Goal: Transaction & Acquisition: Book appointment/travel/reservation

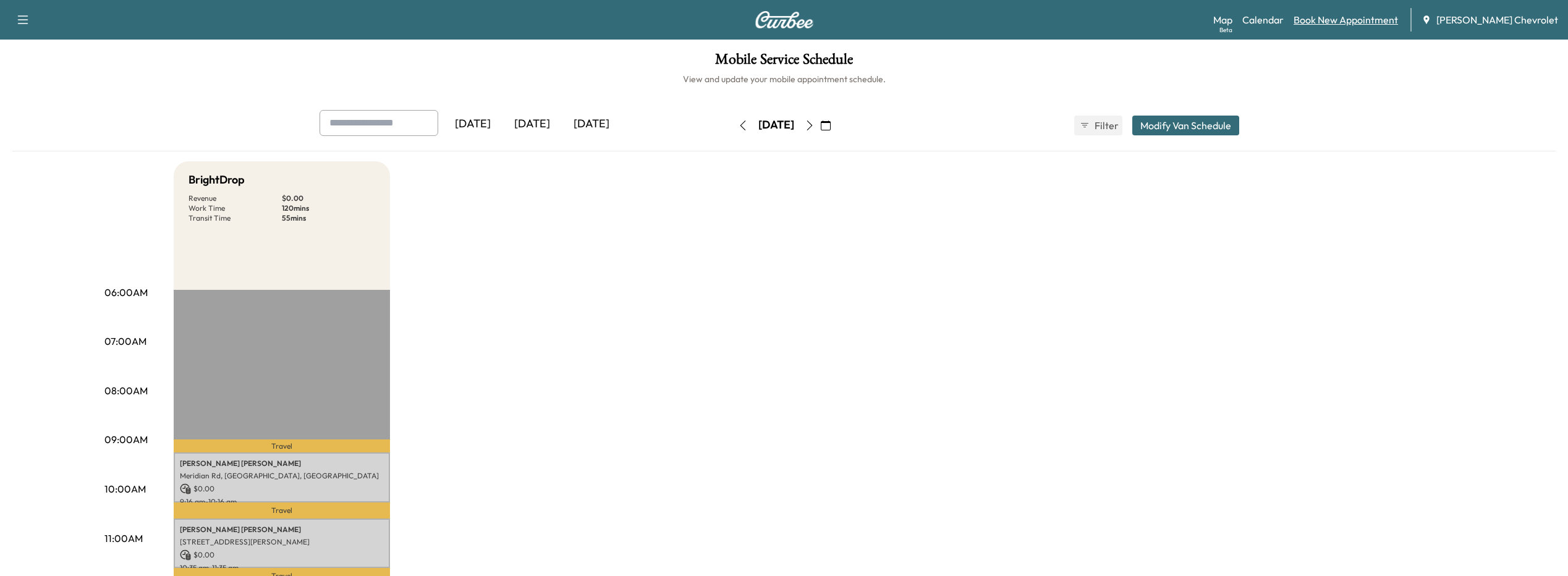
click at [1325, 22] on link "Book New Appointment" at bounding box center [1345, 20] width 104 height 15
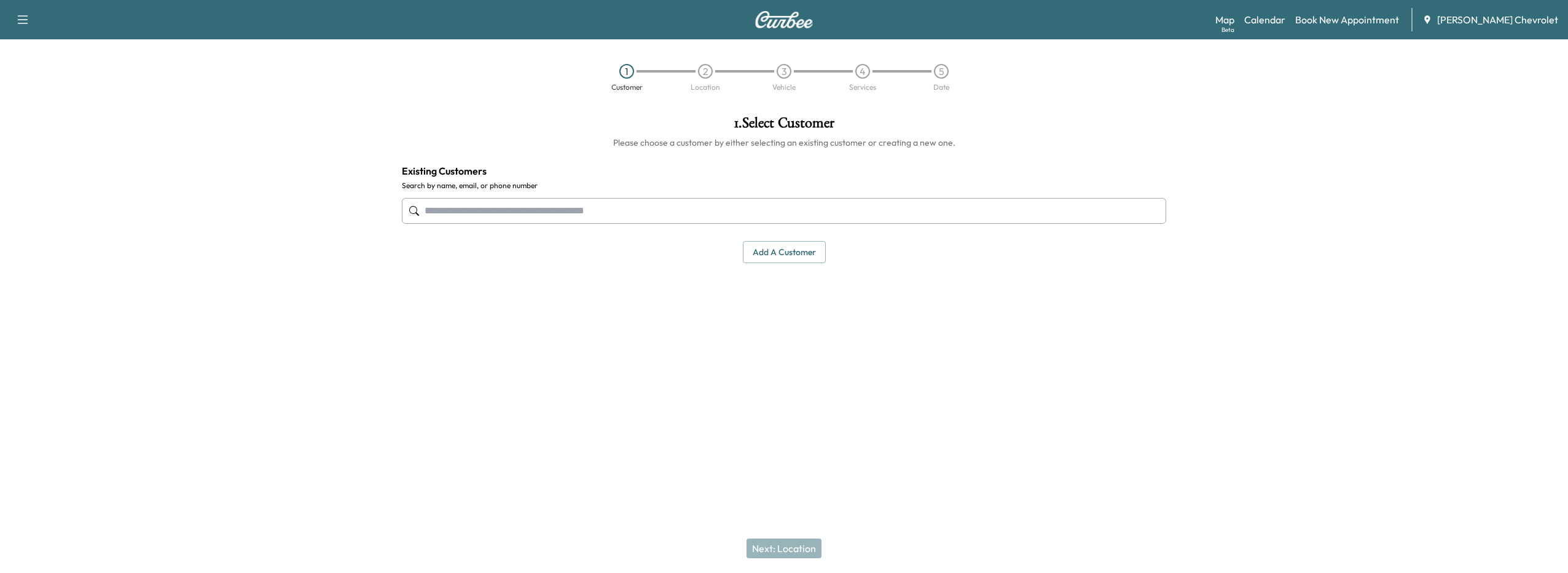
click at [670, 206] on input "text" at bounding box center [784, 211] width 764 height 26
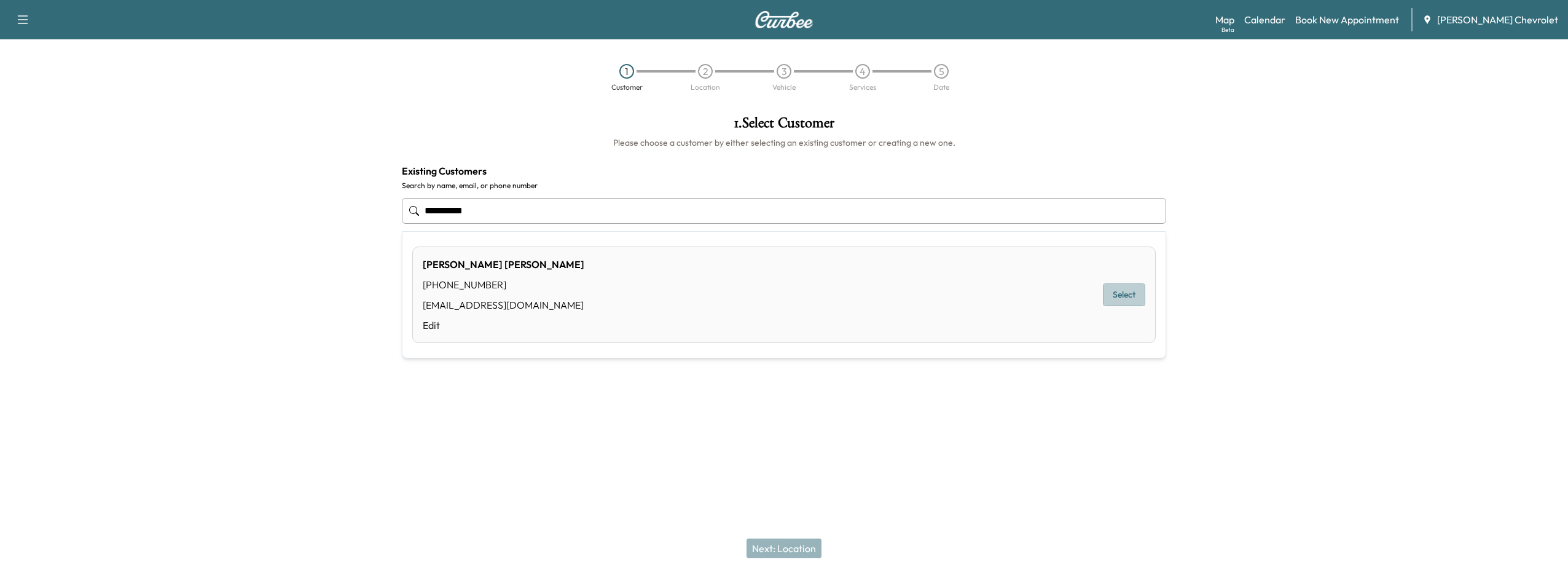
click at [1124, 302] on button "Select" at bounding box center [1124, 294] width 42 height 23
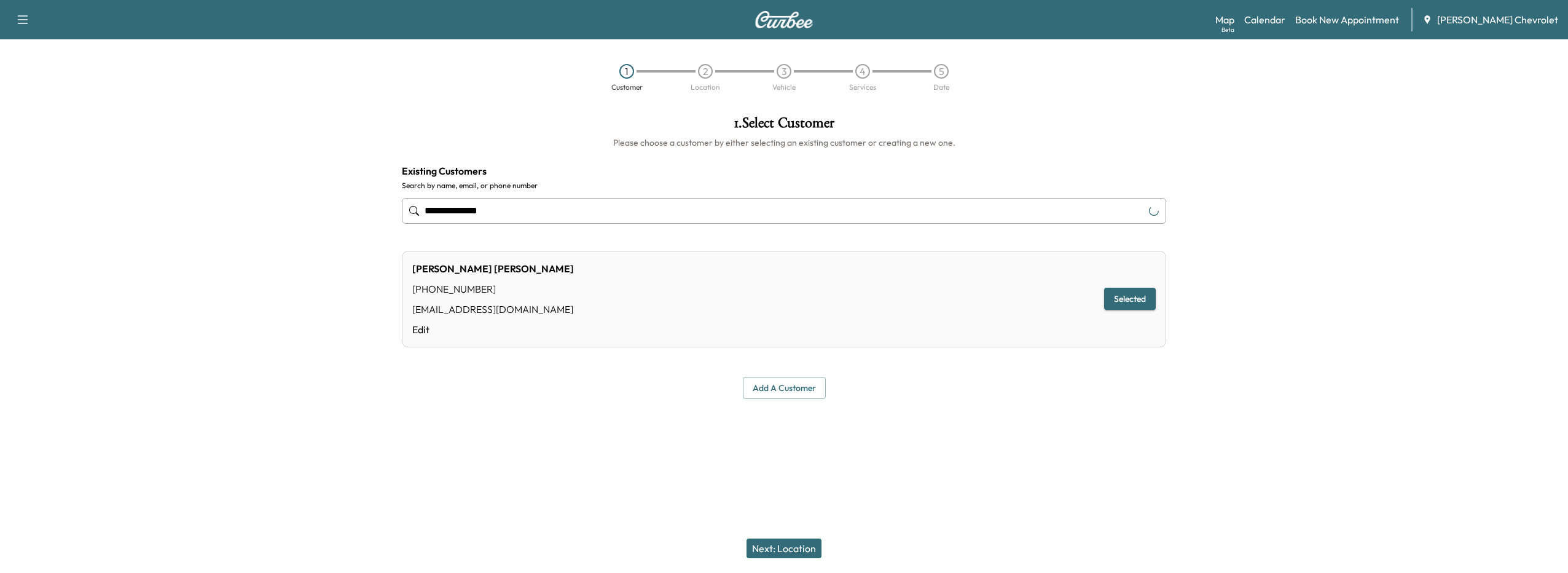
type input "**********"
click at [795, 548] on button "Next: Location" at bounding box center [784, 548] width 75 height 19
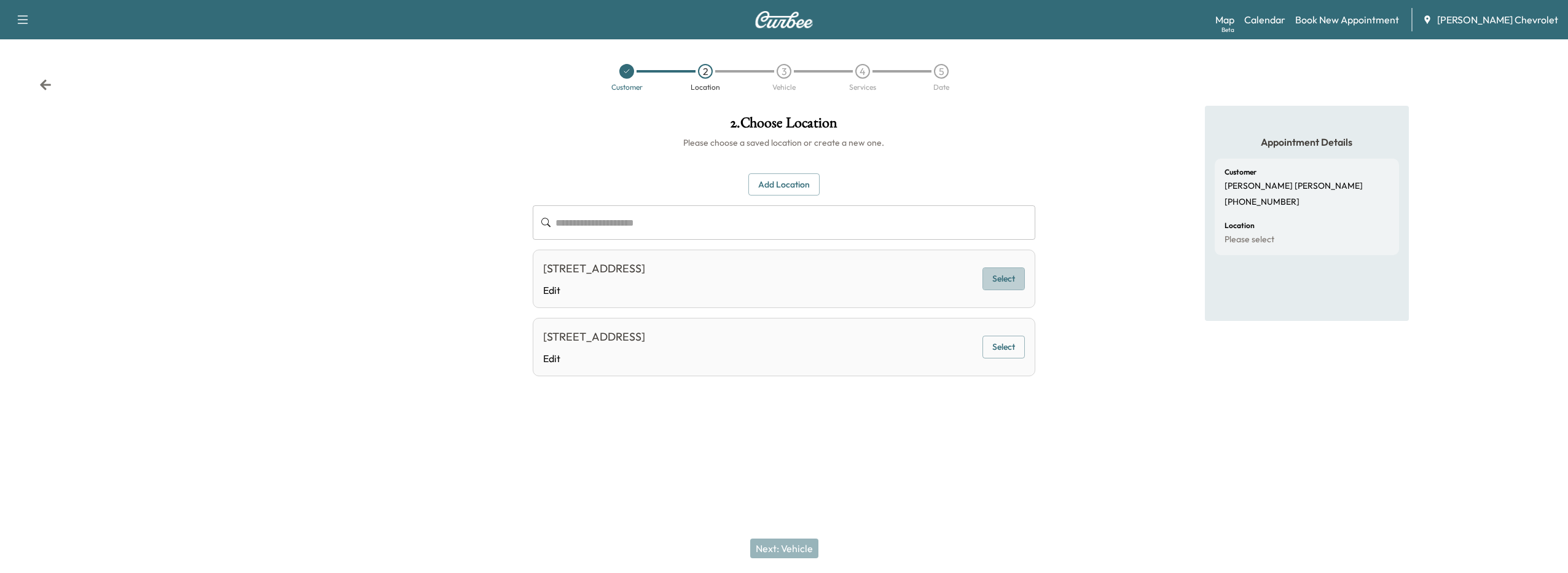
click at [993, 274] on button "Select" at bounding box center [1003, 278] width 42 height 23
click at [789, 556] on button "Next: Vehicle" at bounding box center [784, 548] width 68 height 19
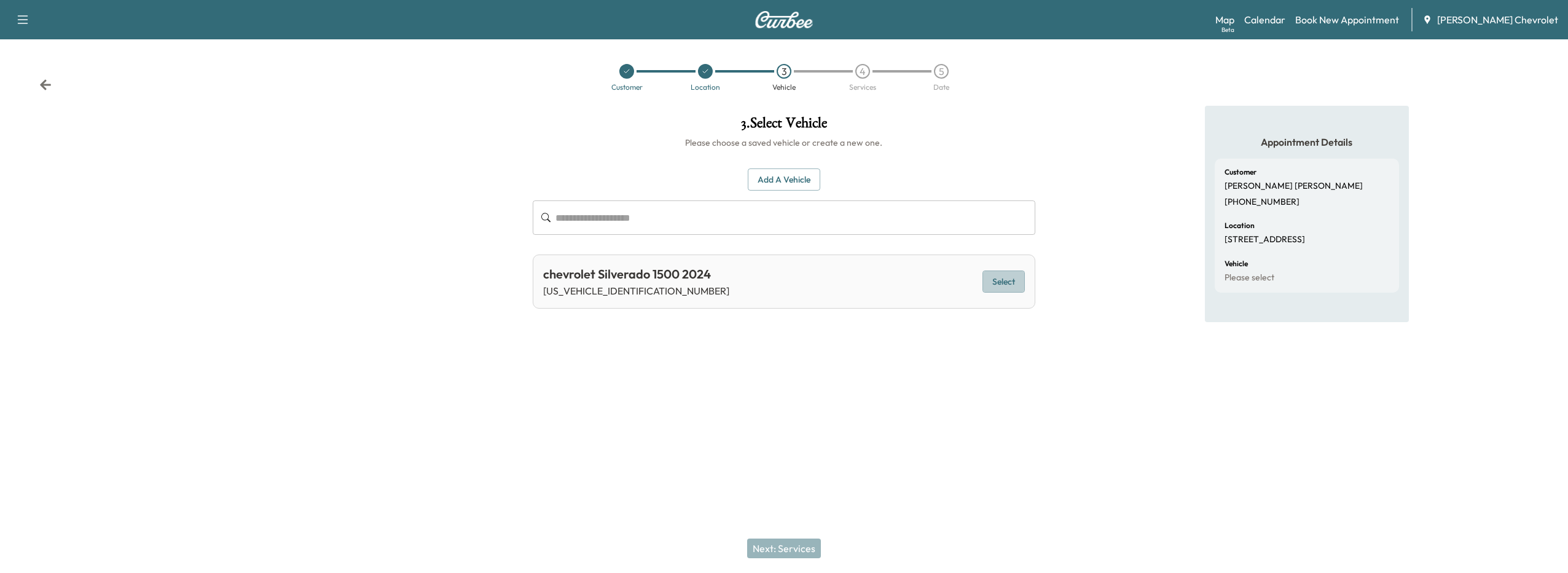
click at [1006, 274] on button "Select" at bounding box center [1003, 281] width 42 height 23
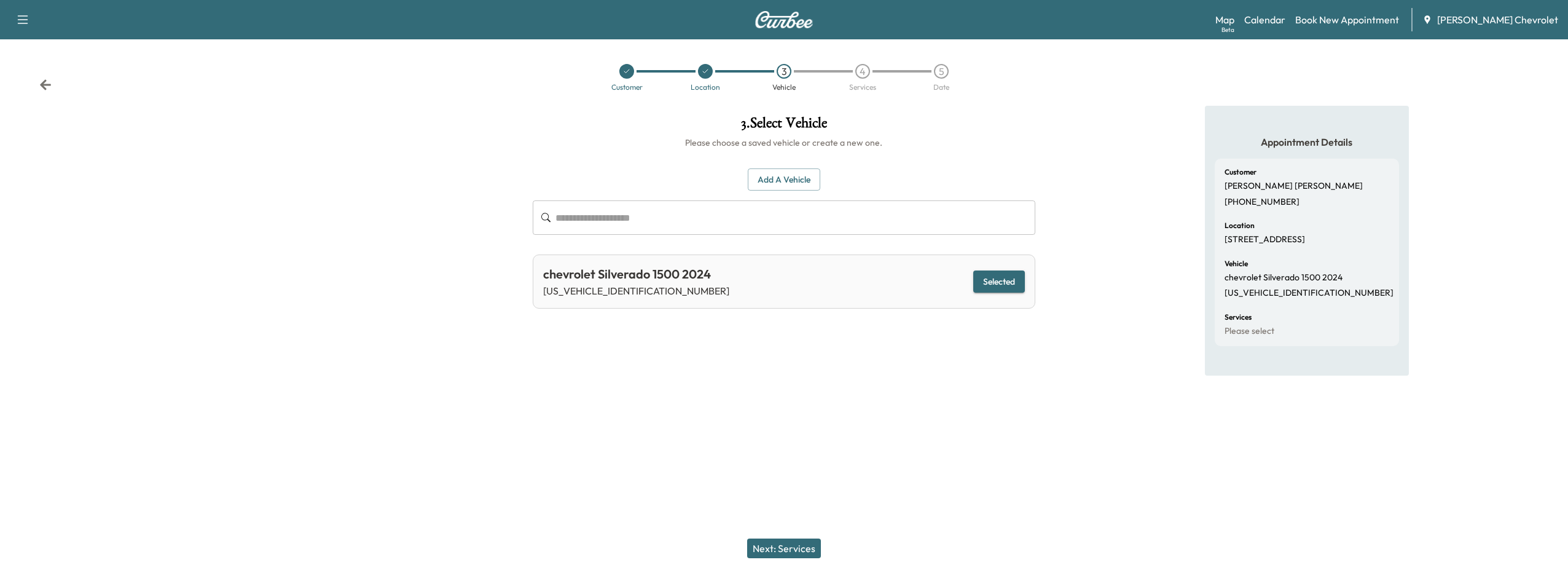
click at [797, 546] on button "Next: Services" at bounding box center [784, 548] width 74 height 19
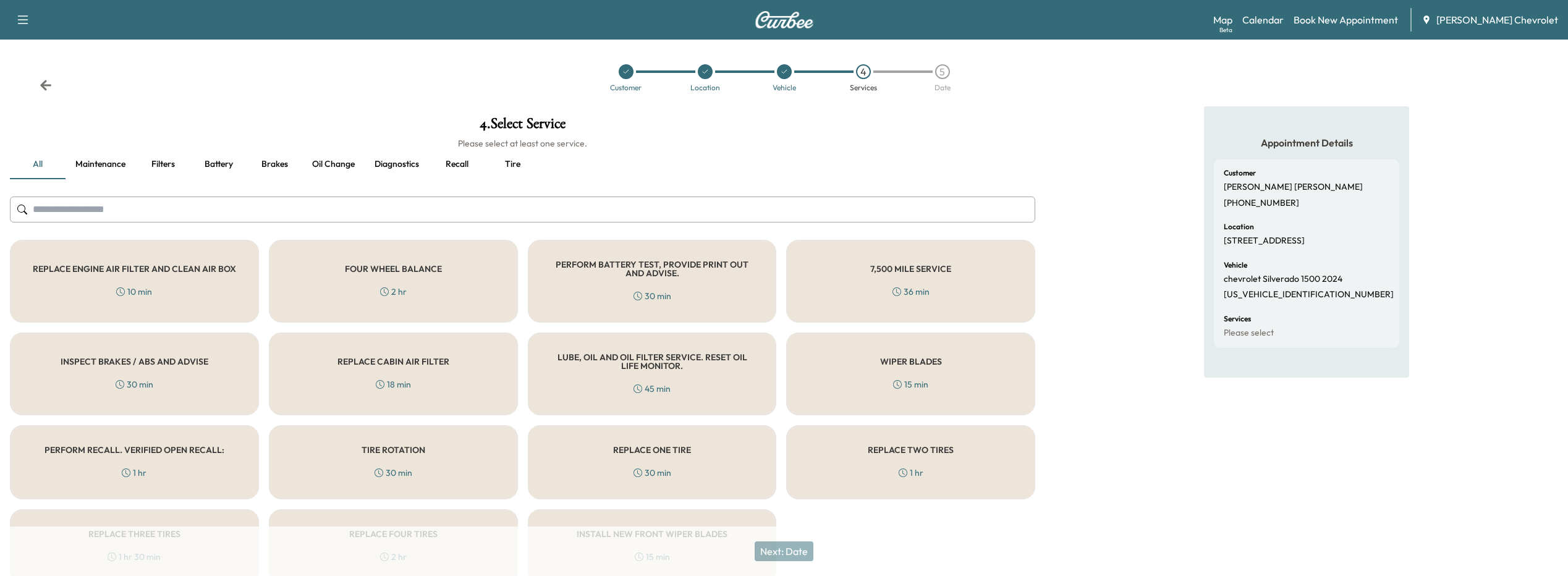
click at [58, 452] on h5 "PERFORM RECALL. VERIFIED OPEN RECALL:" at bounding box center [135, 450] width 180 height 8
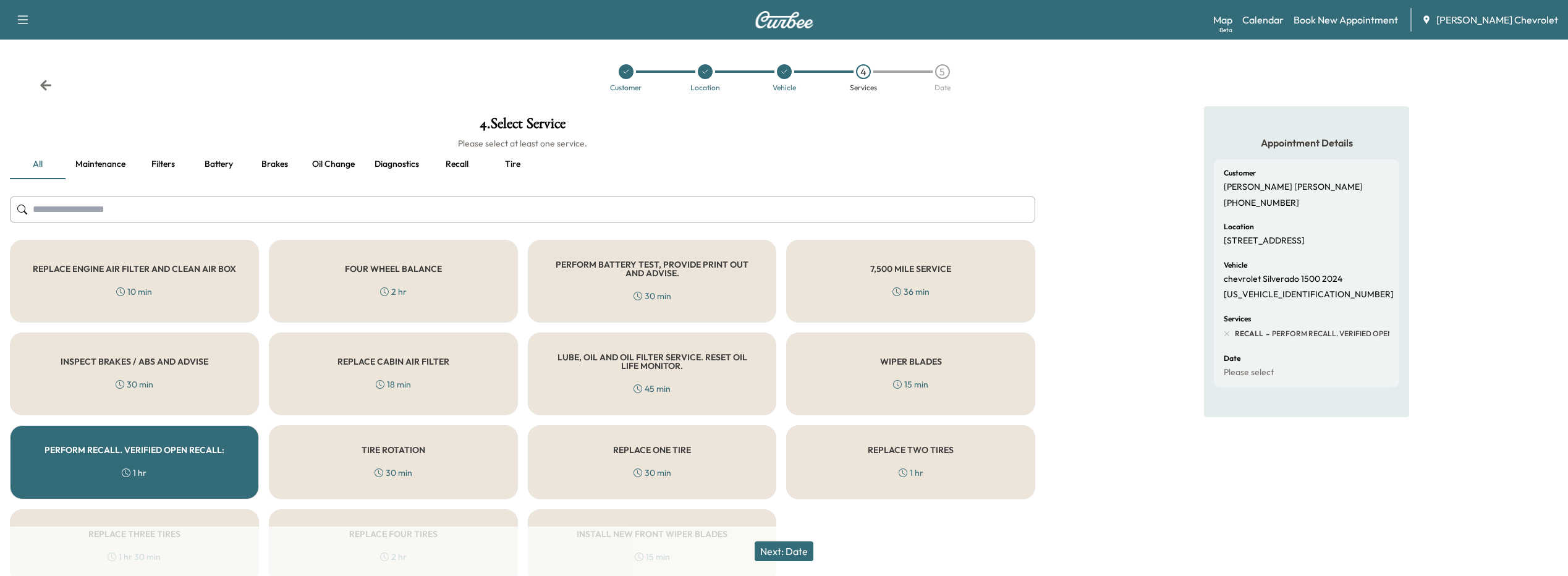
click at [781, 553] on button "Next: Date" at bounding box center [783, 551] width 58 height 19
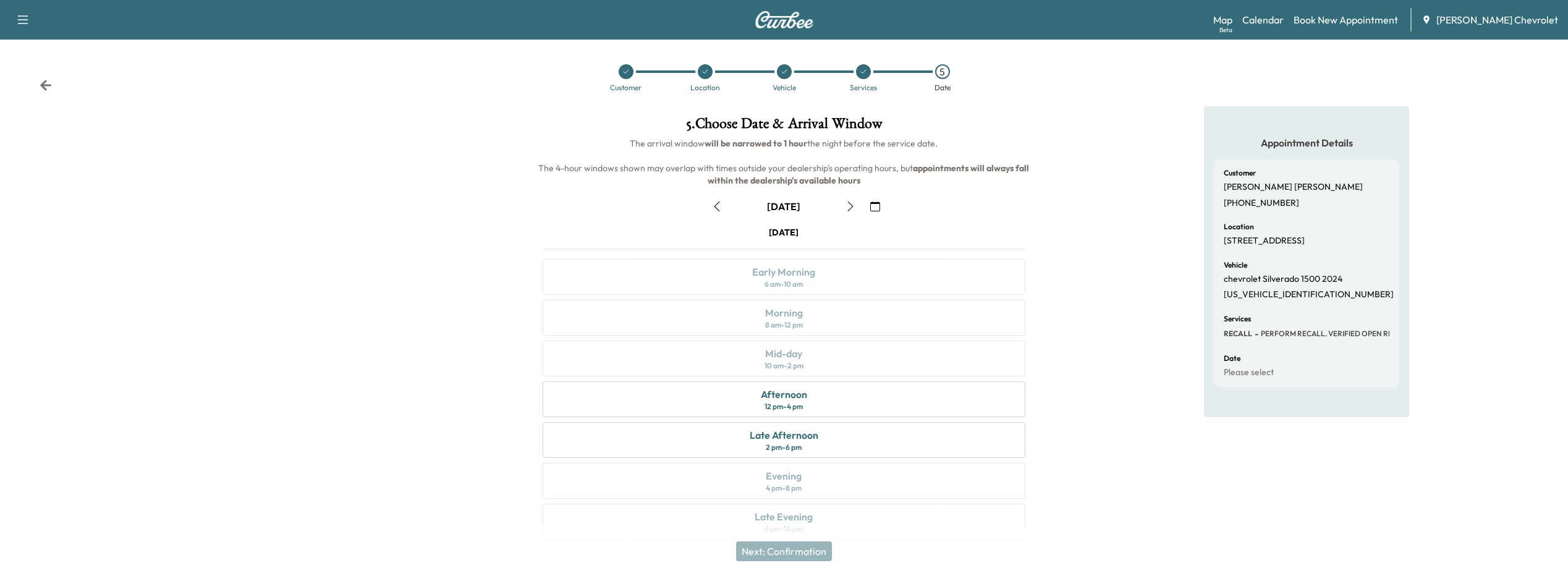
click at [876, 206] on icon "button" at bounding box center [876, 207] width 10 height 10
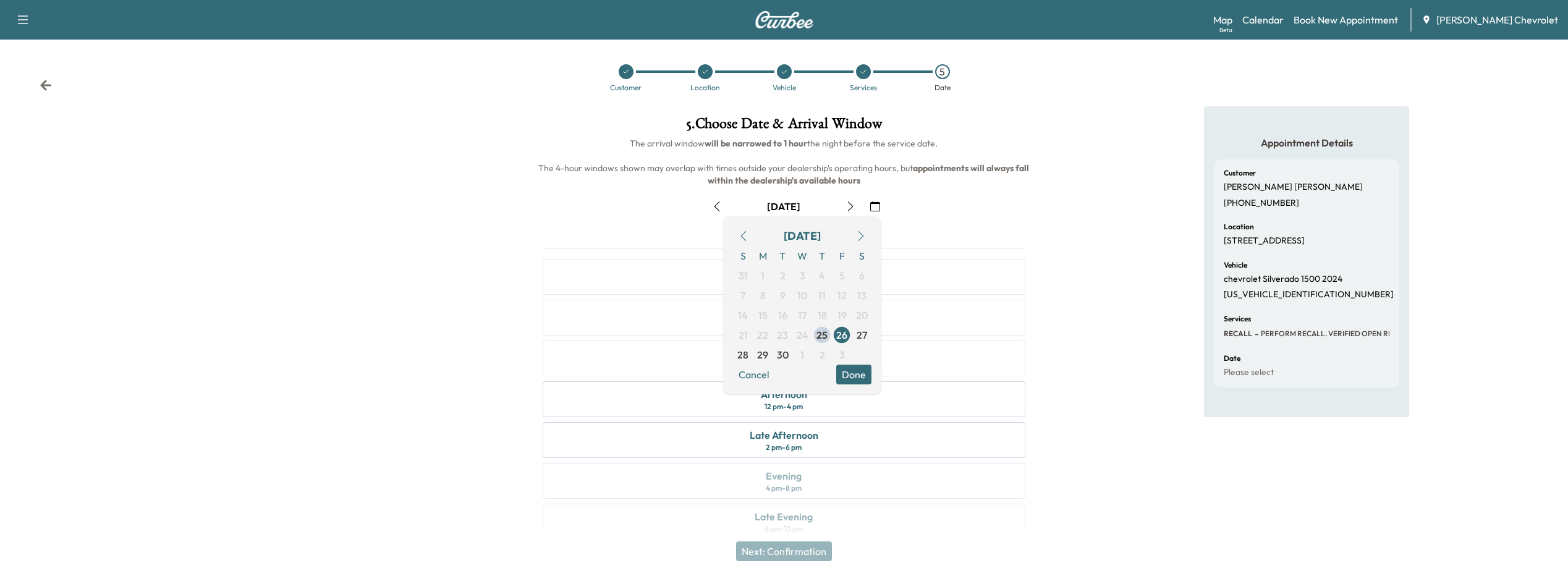
click at [859, 235] on icon "button" at bounding box center [861, 236] width 10 height 10
click at [765, 293] on span "6" at bounding box center [762, 295] width 19 height 19
click at [859, 374] on button "Done" at bounding box center [854, 374] width 36 height 19
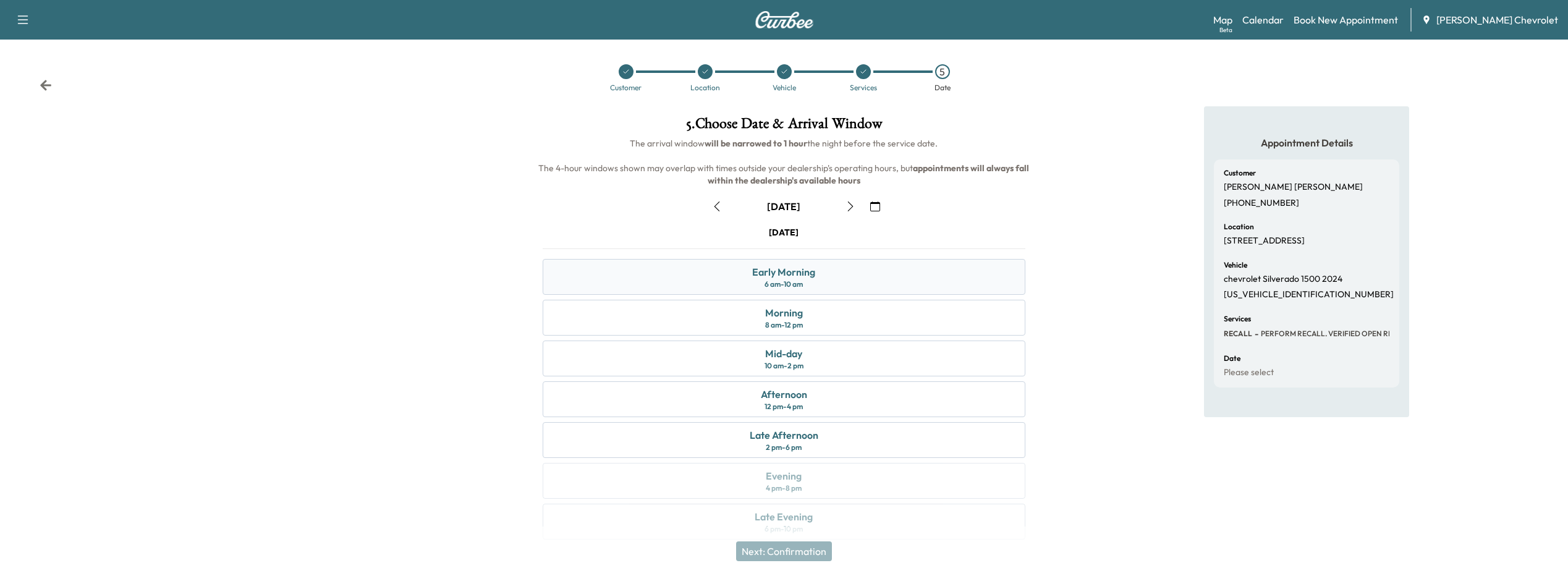
click at [802, 282] on div "6 am - 10 am" at bounding box center [783, 285] width 38 height 10
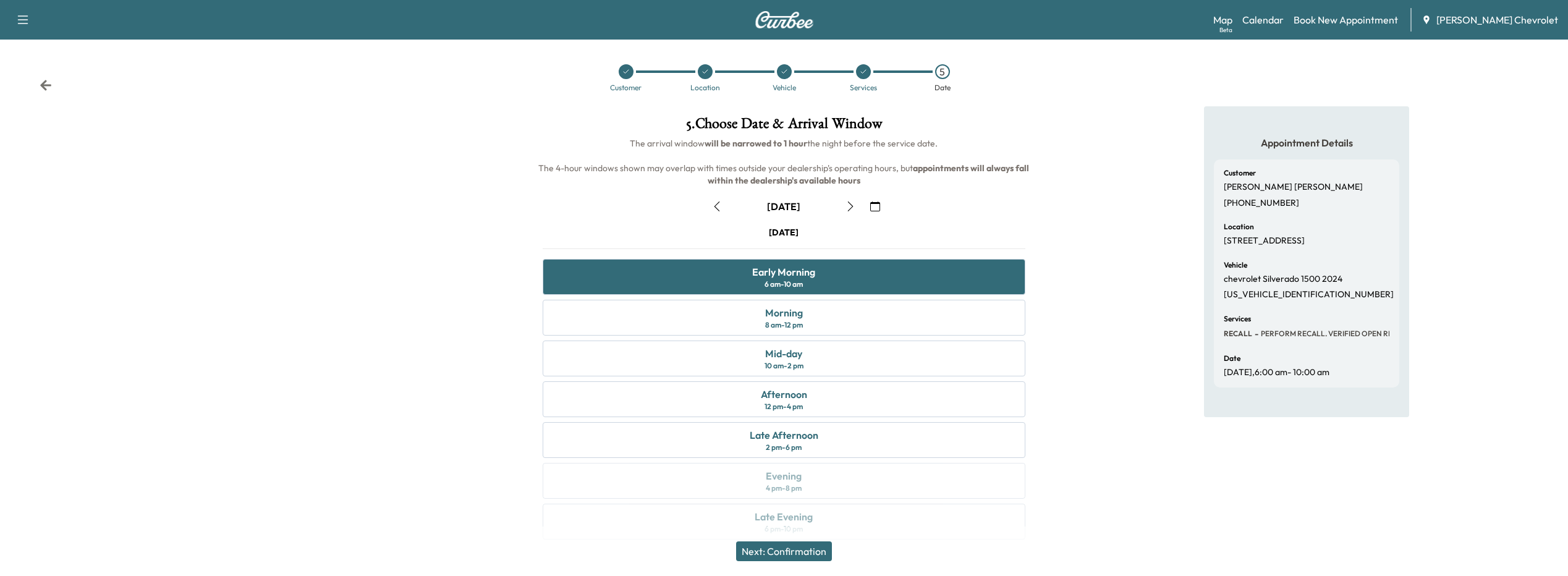
click at [770, 544] on button "Next: Confirmation" at bounding box center [783, 551] width 96 height 19
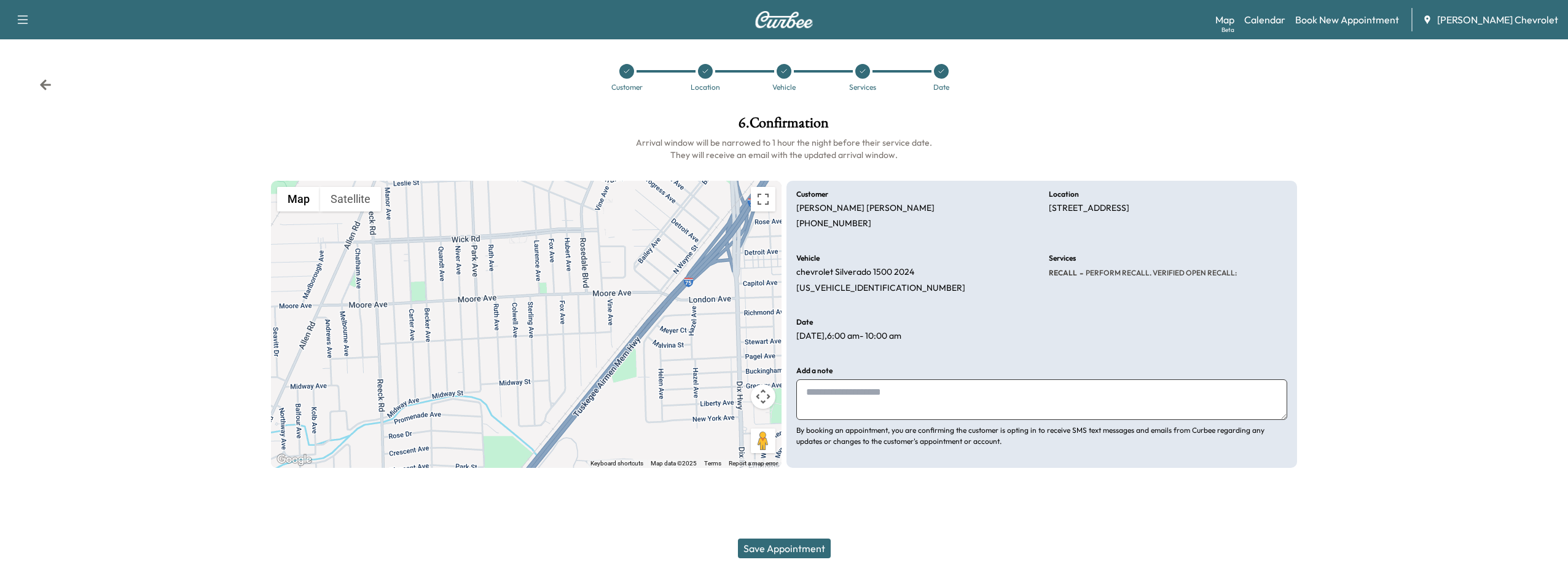
click at [757, 547] on button "Save Appointment" at bounding box center [784, 548] width 93 height 19
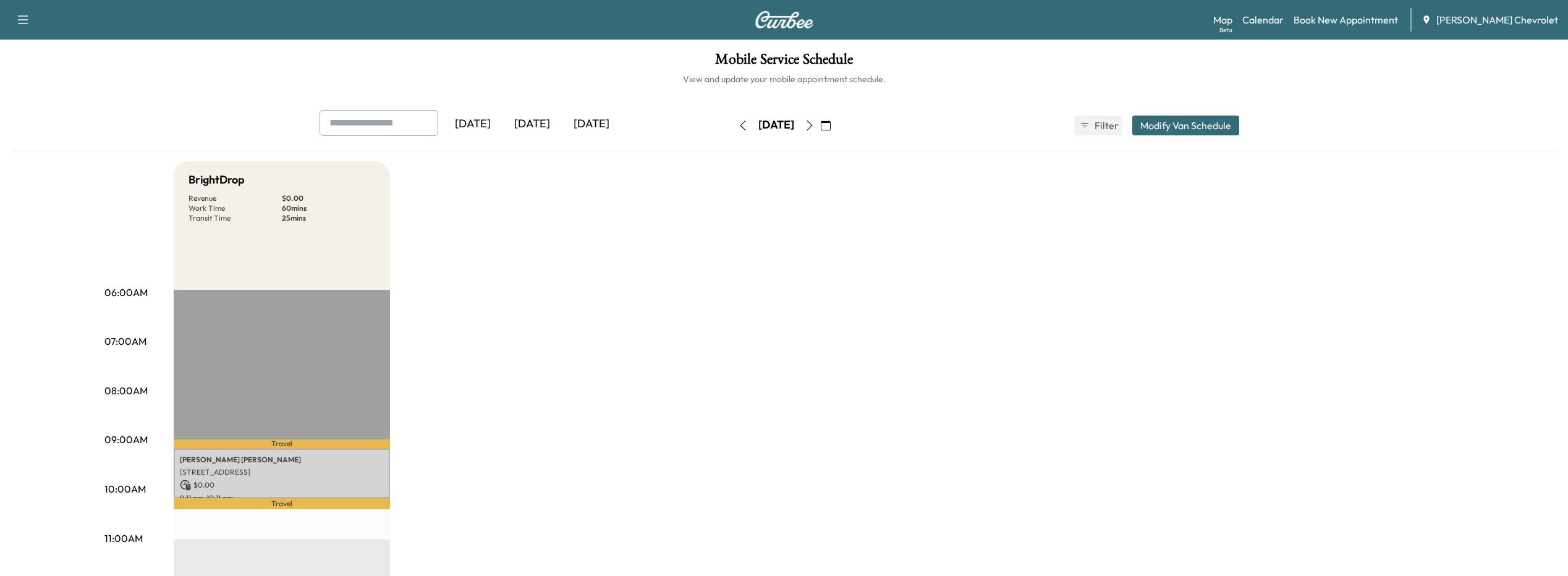
drag, startPoint x: 490, startPoint y: 391, endPoint x: 526, endPoint y: 418, distance: 45.0
click at [371, 474] on p "[STREET_ADDRESS]" at bounding box center [281, 472] width 204 height 10
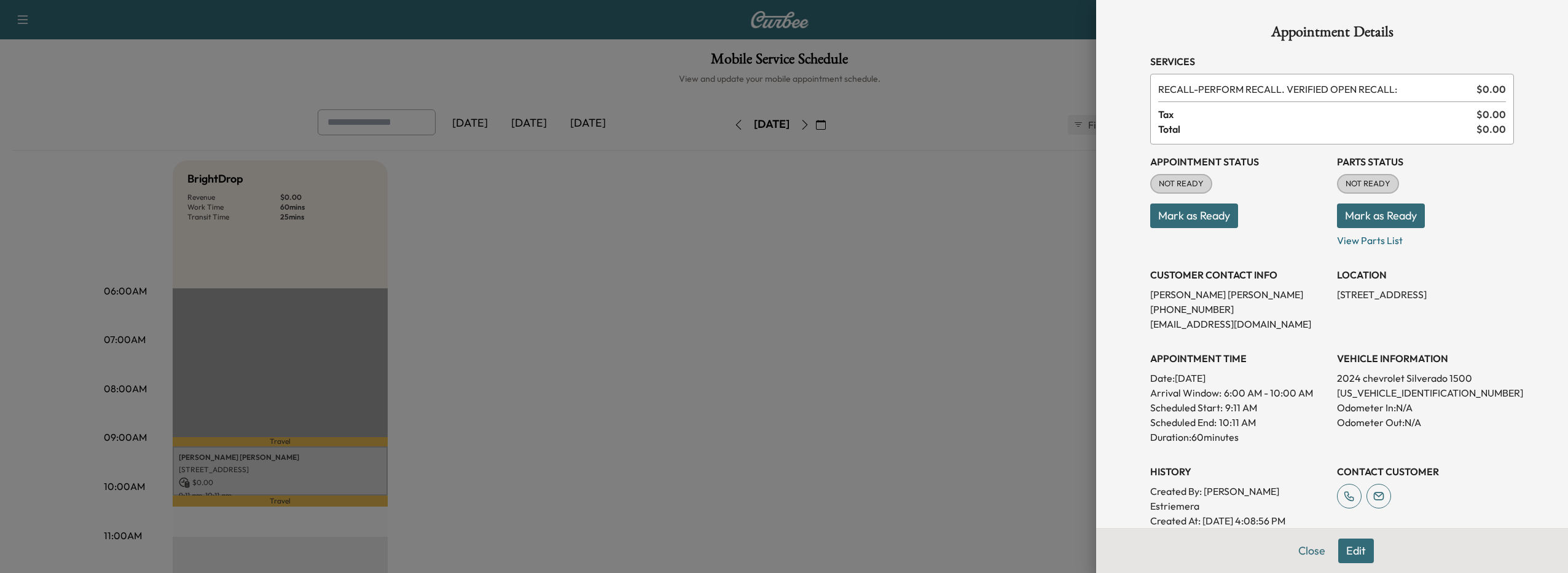
click at [1338, 549] on button "Edit" at bounding box center [1356, 550] width 35 height 24
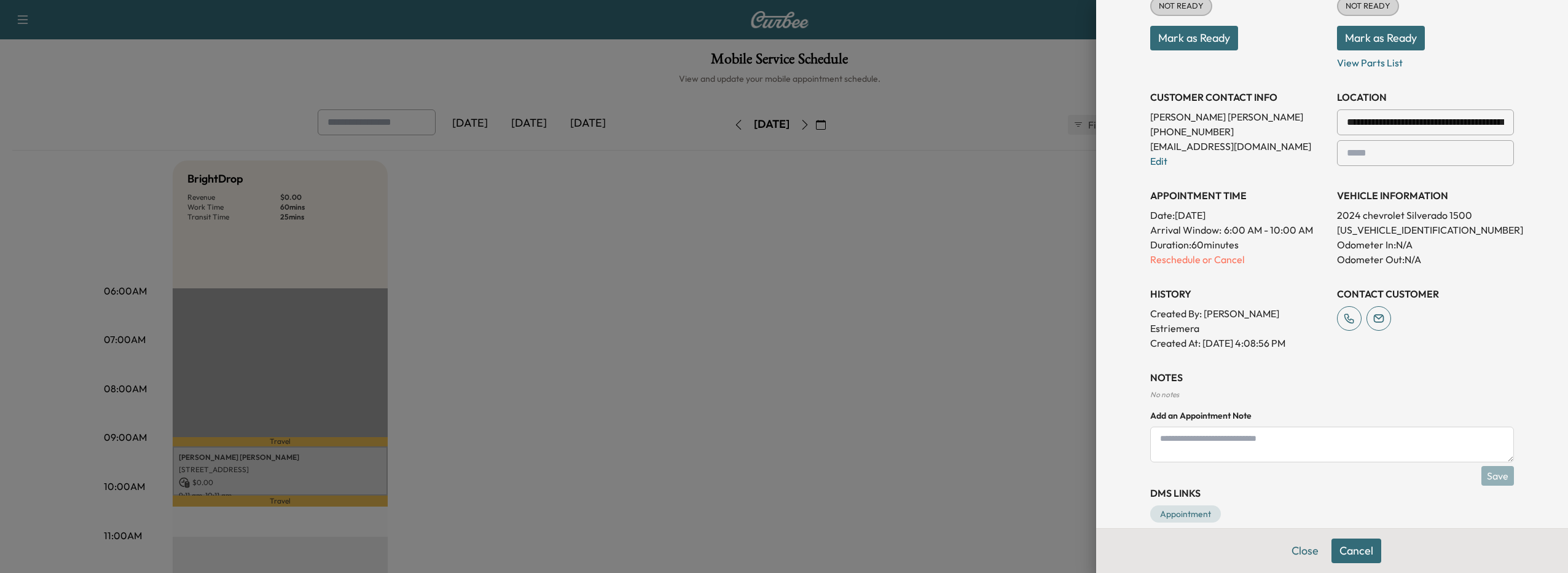
scroll to position [207, 0]
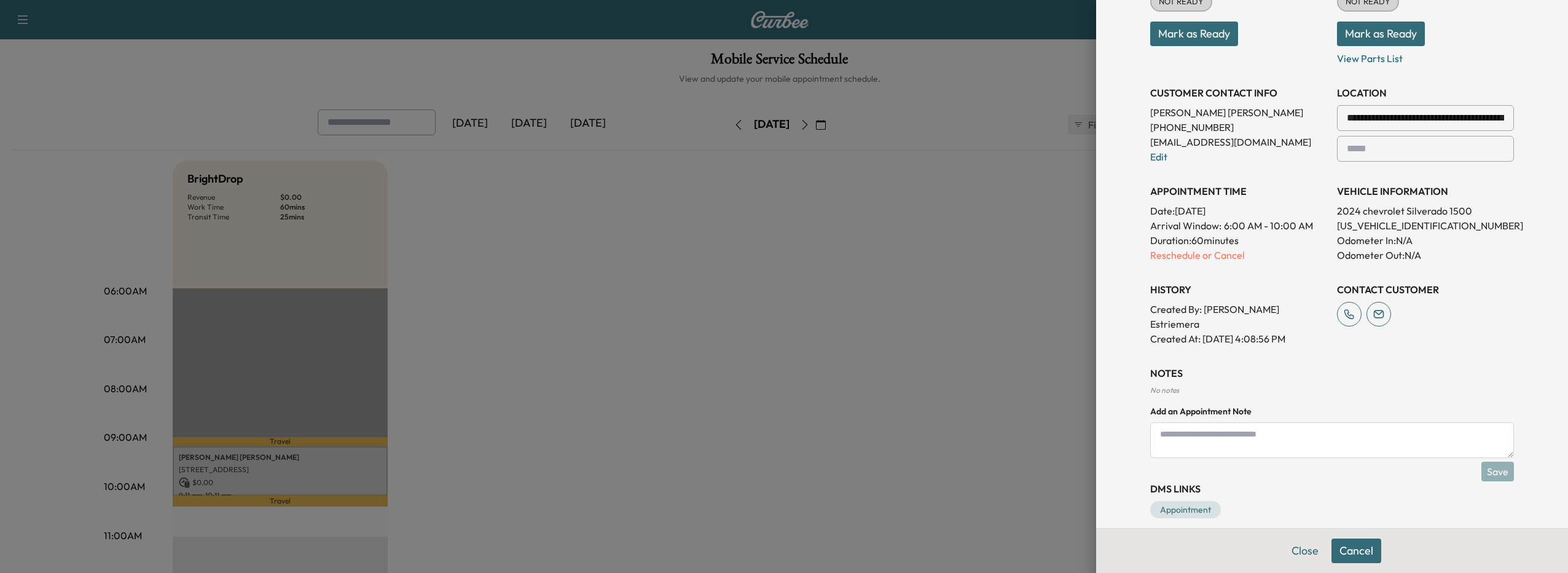
click at [1284, 431] on textarea at bounding box center [1332, 440] width 364 height 35
type textarea "*"
click at [1331, 554] on button "Cancel" at bounding box center [1356, 550] width 50 height 24
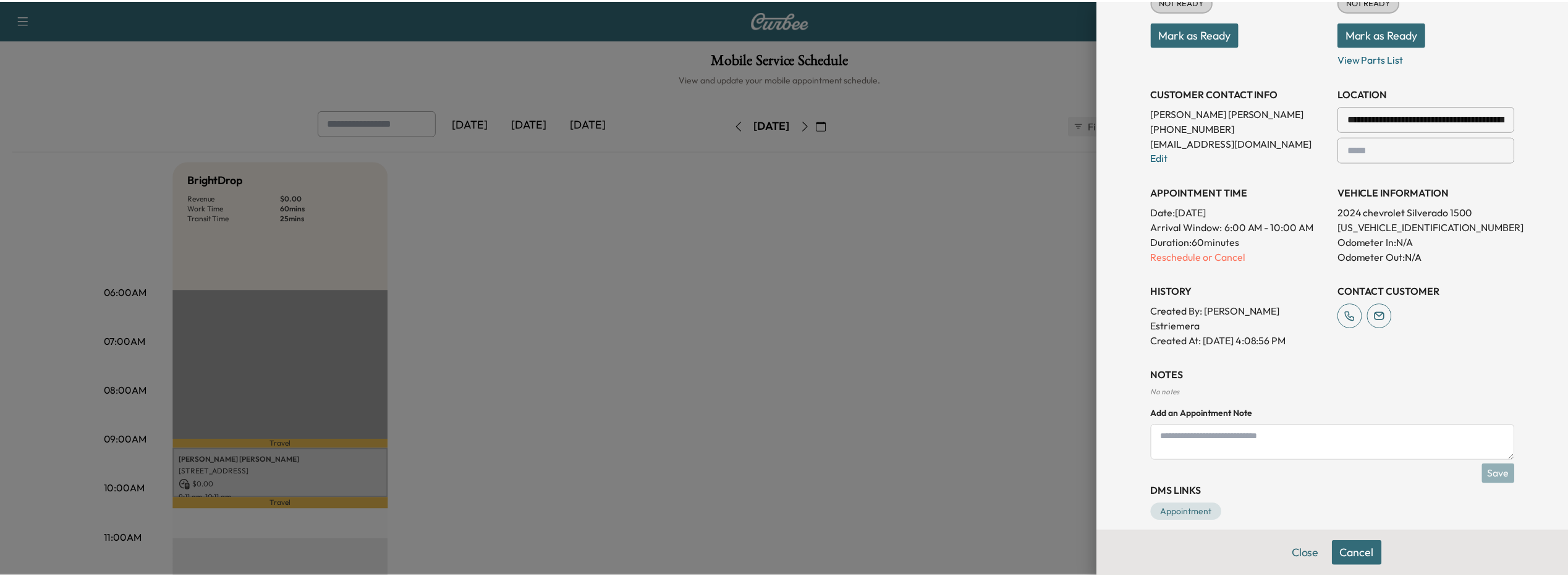
scroll to position [165, 0]
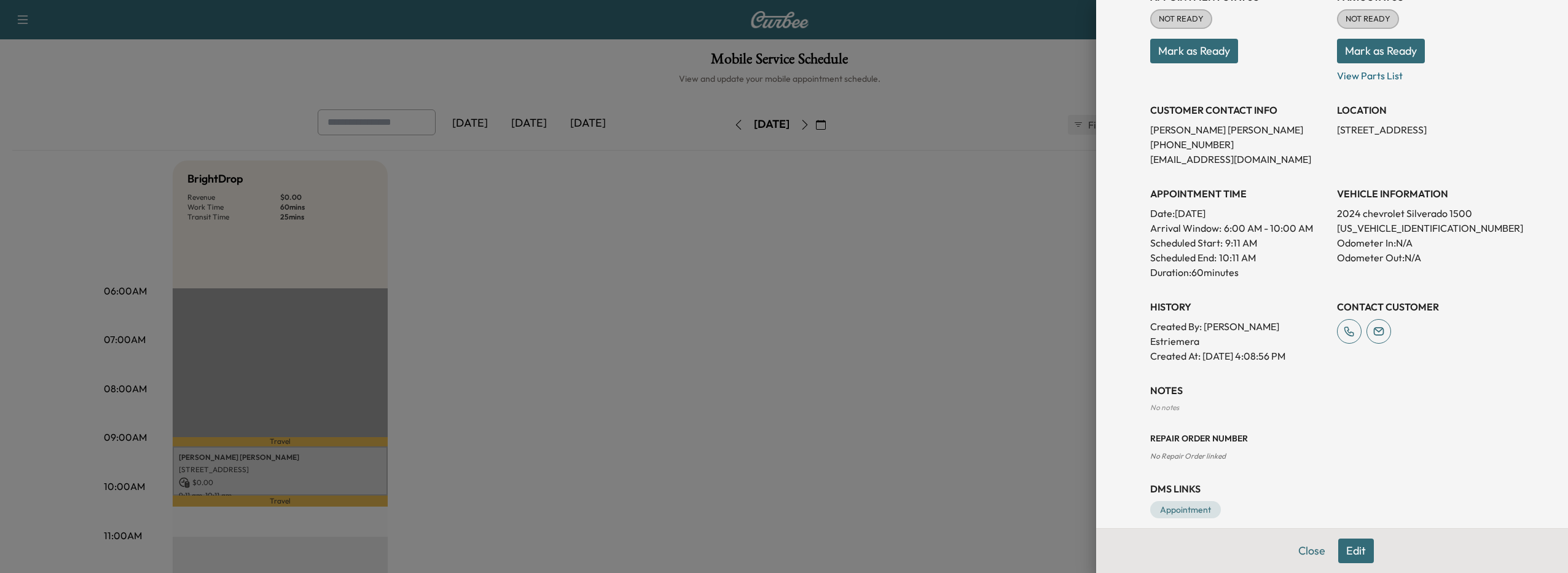
click at [1307, 554] on button "Close" at bounding box center [1311, 550] width 43 height 24
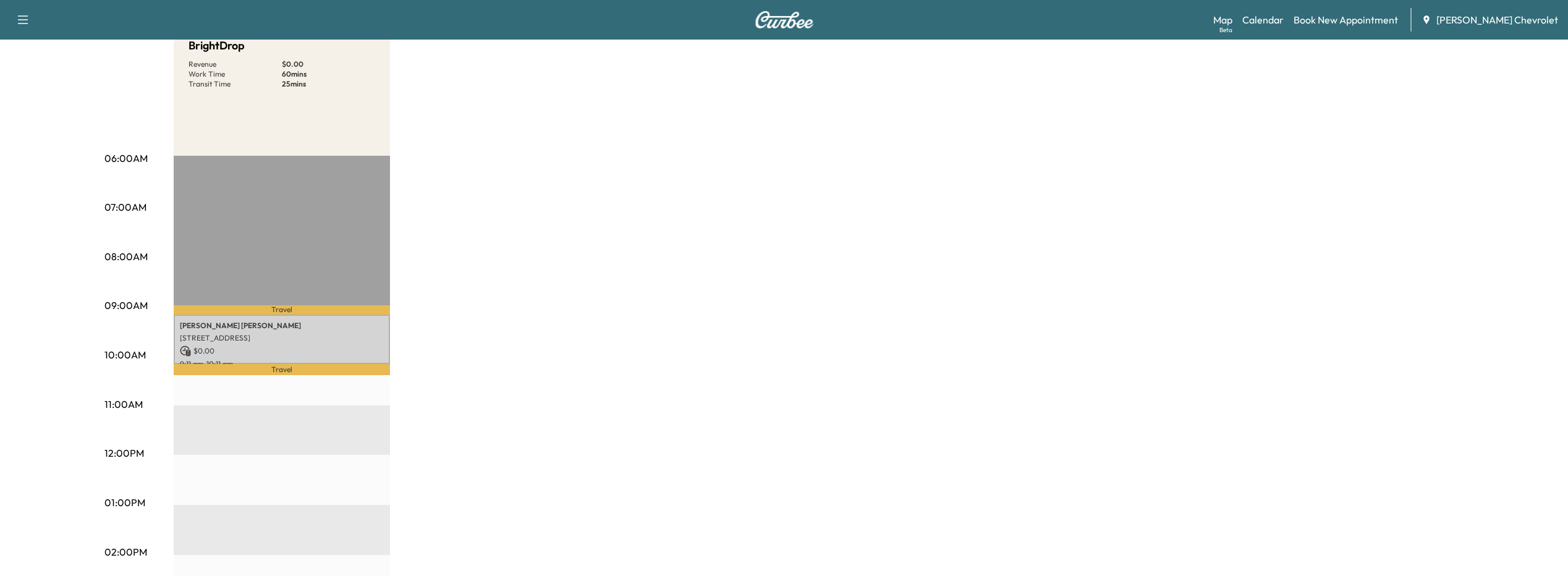
scroll to position [124, 0]
